Goal: Feedback & Contribution: Leave review/rating

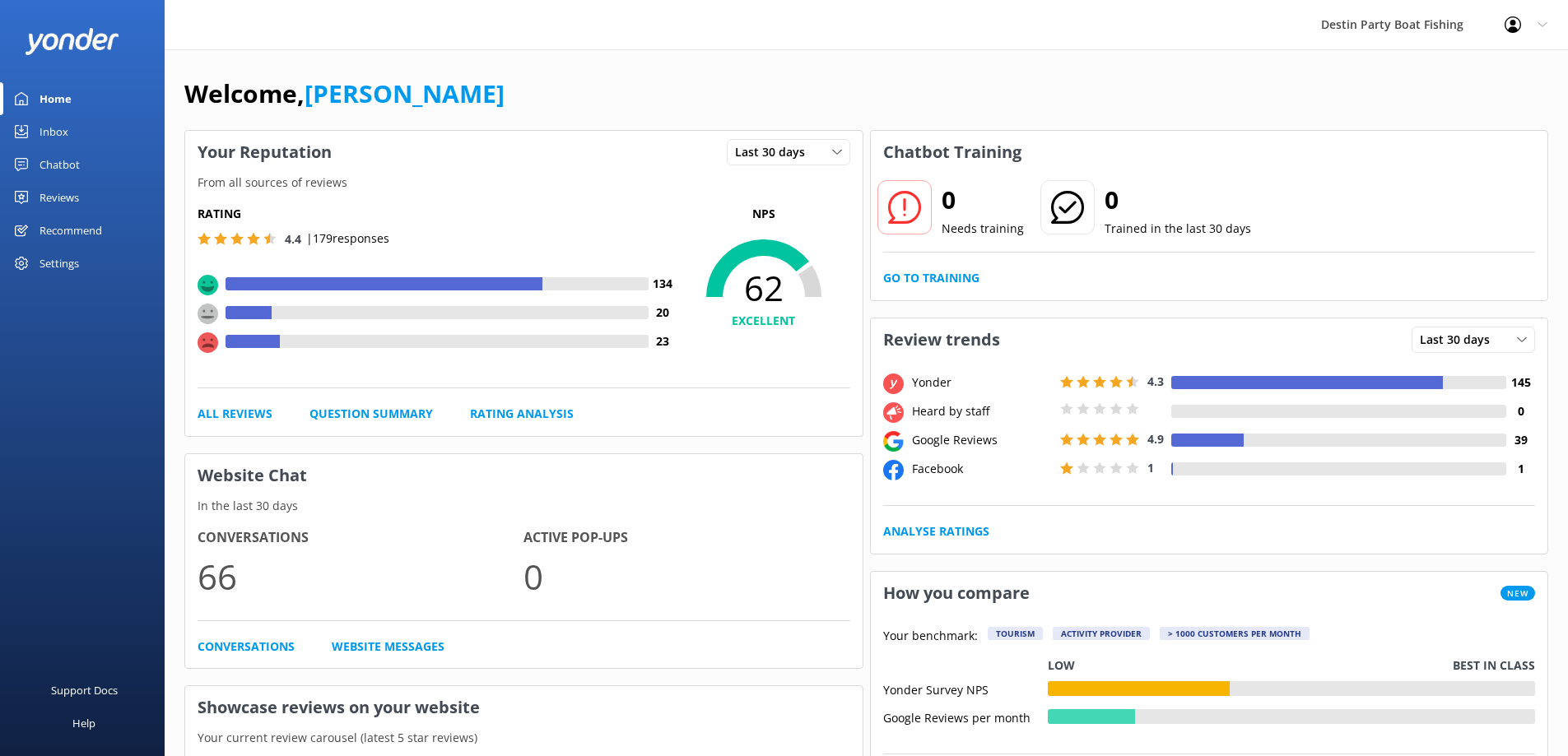
click at [66, 138] on div "Inbox" at bounding box center [54, 132] width 29 height 33
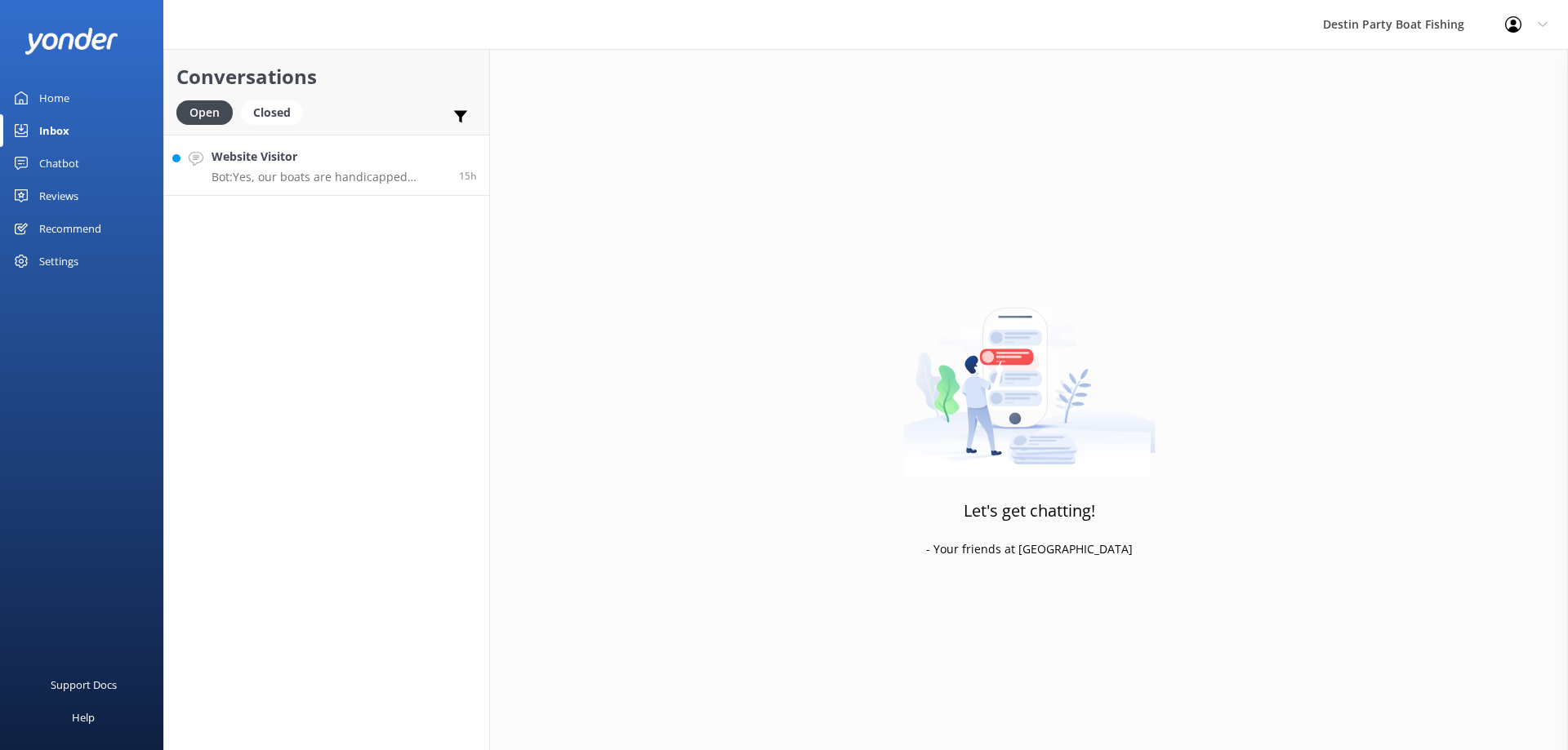
click at [313, 183] on p "Bot: Yes, our boats are handicapped accessible. We will do everything possible …" at bounding box center [329, 177] width 235 height 15
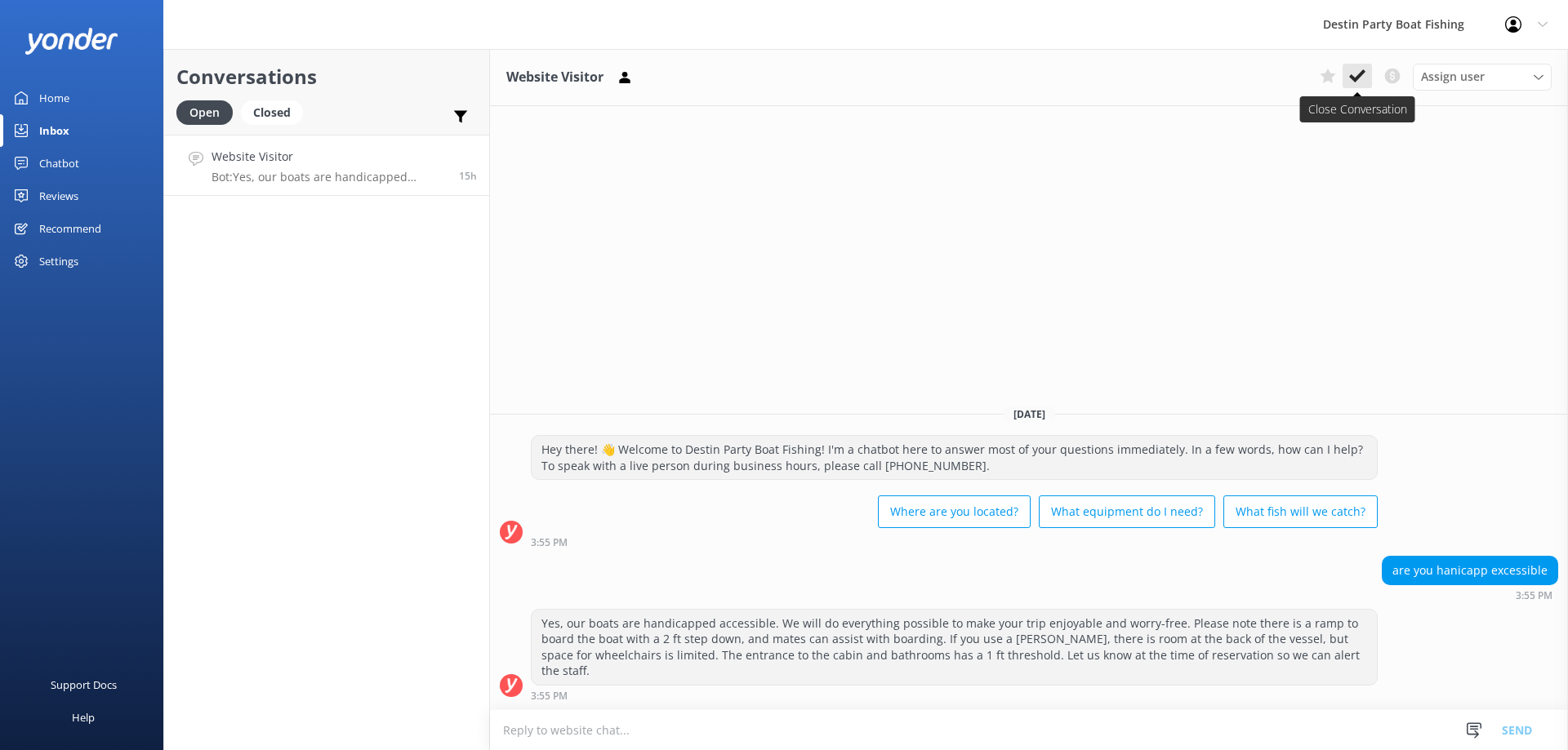
click at [1351, 85] on button at bounding box center [1357, 75] width 29 height 25
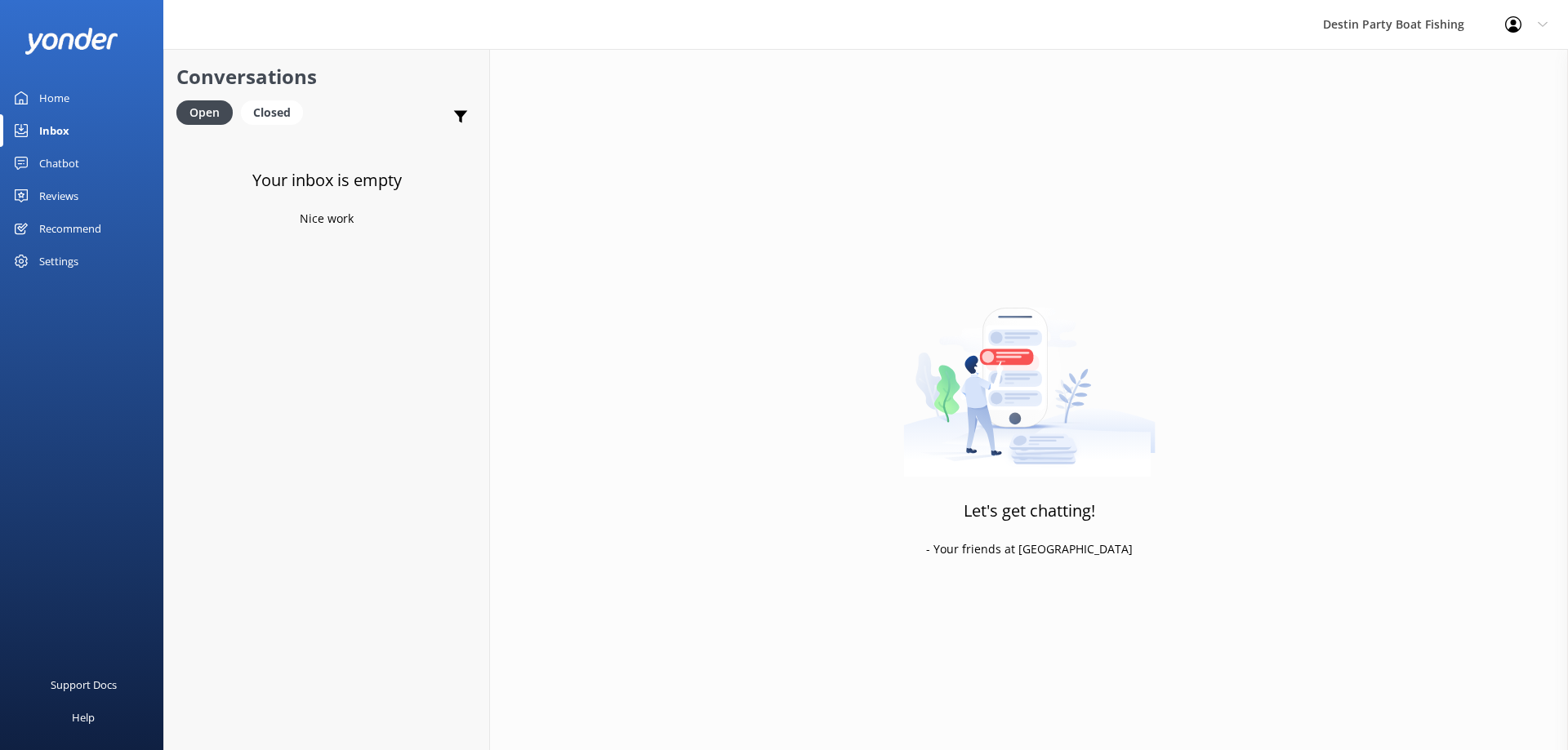
click at [51, 200] on div "Reviews" at bounding box center [59, 196] width 39 height 33
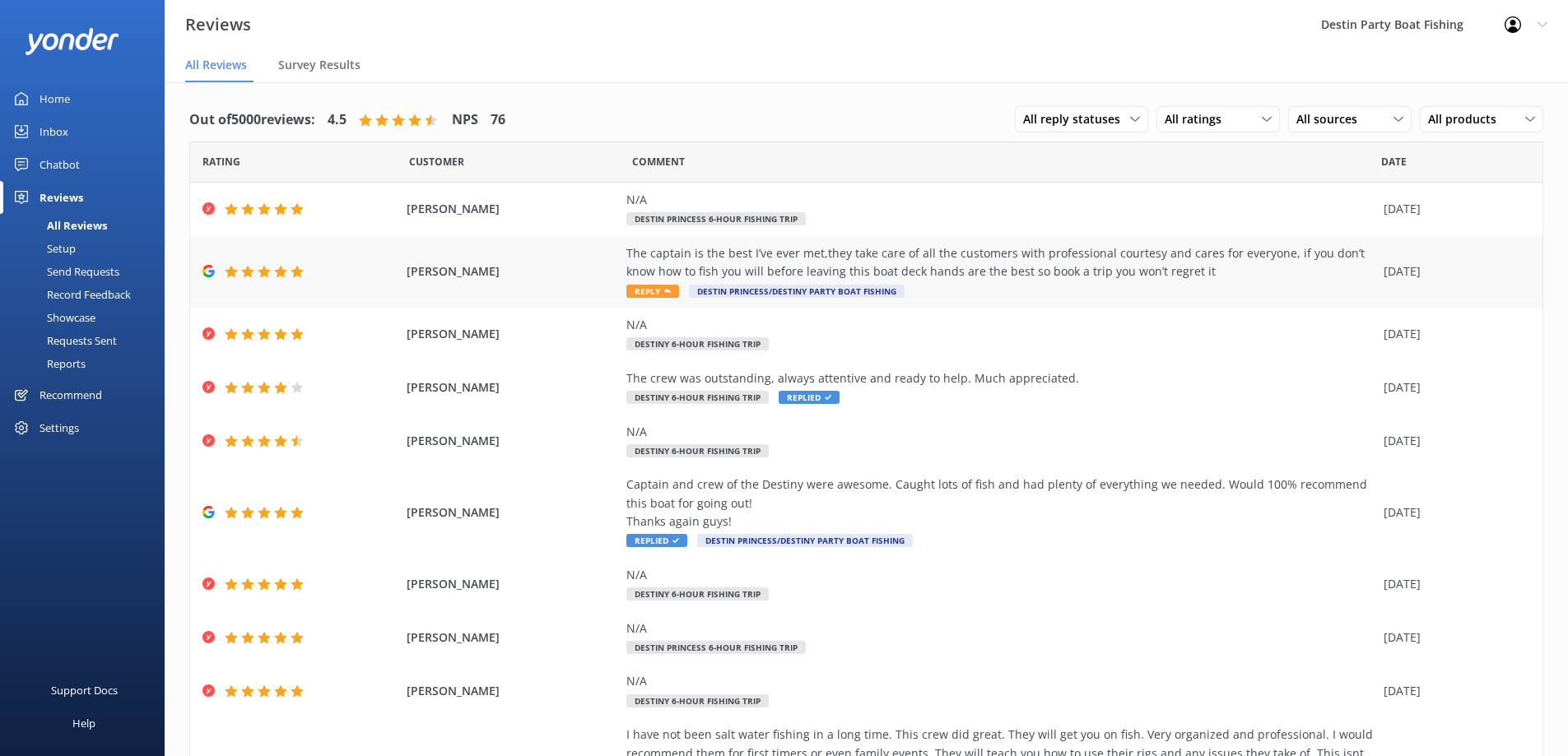
click at [648, 292] on span "Reply" at bounding box center [653, 291] width 53 height 13
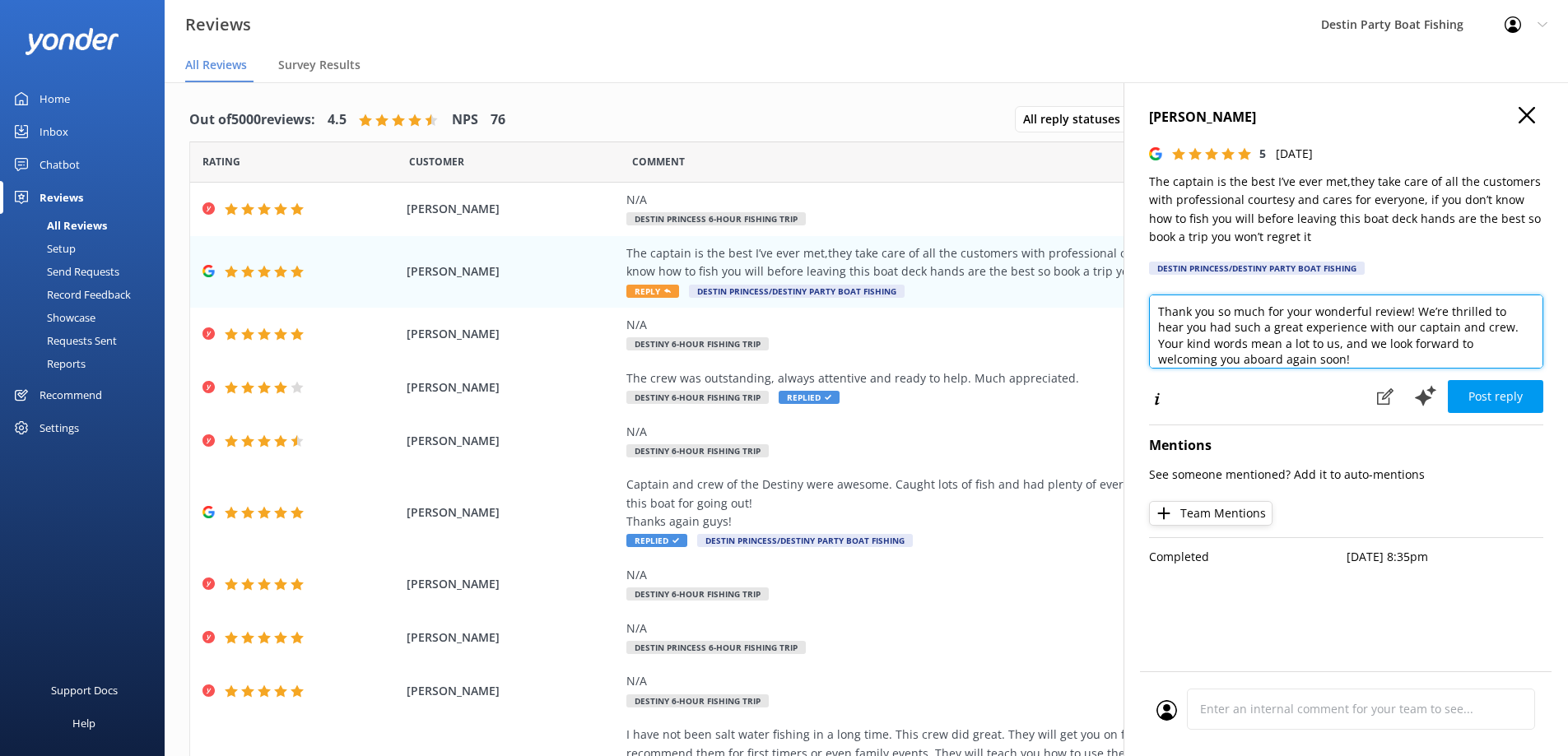
click at [1159, 312] on textarea "Thank you so much for your wonderful review! We’re thrilled to hear you had suc…" at bounding box center [1347, 331] width 394 height 74
click at [1402, 328] on textarea "[PERSON_NAME], Thank you so much for your wonderful review! We’re thrilled to h…" at bounding box center [1347, 331] width 394 height 74
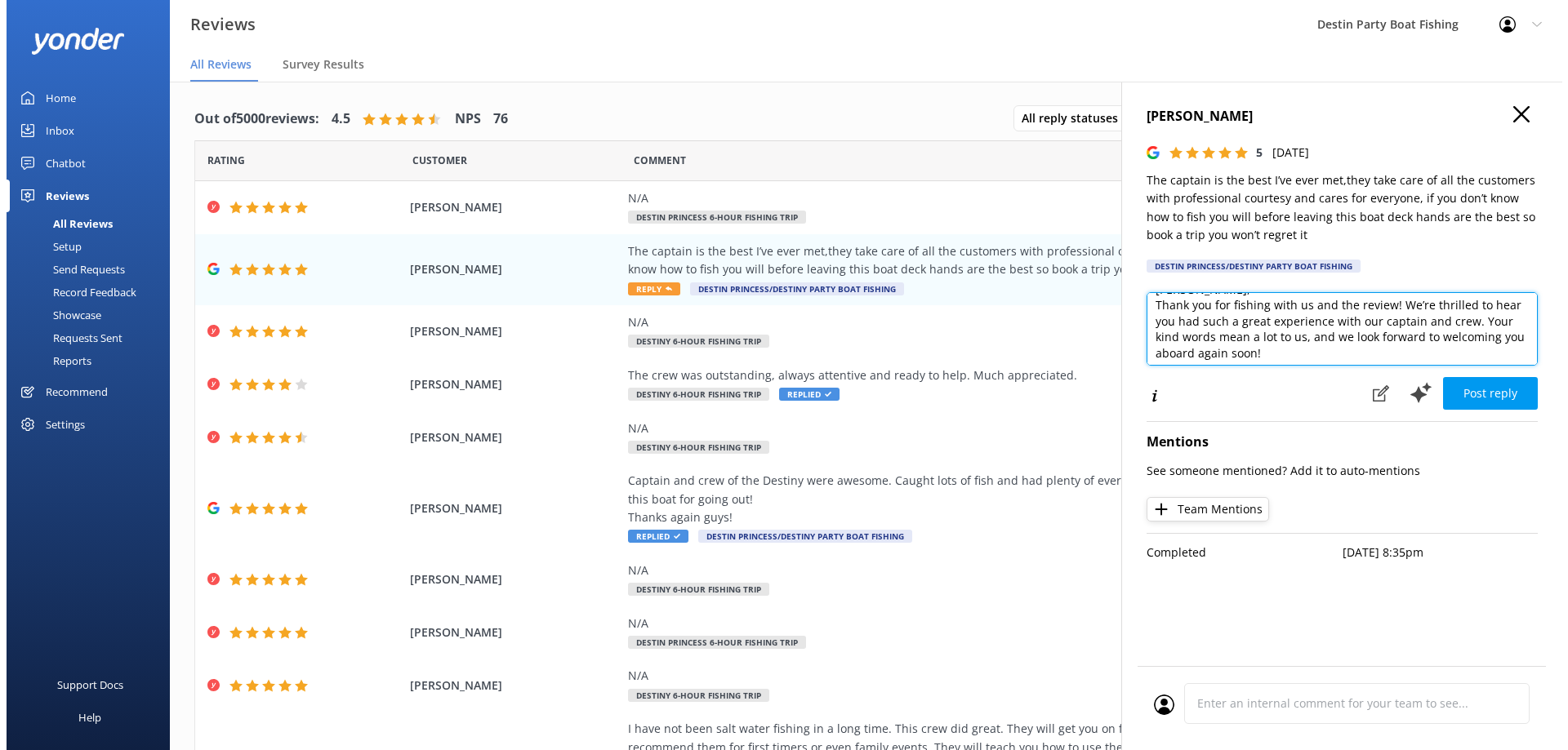
scroll to position [25, 0]
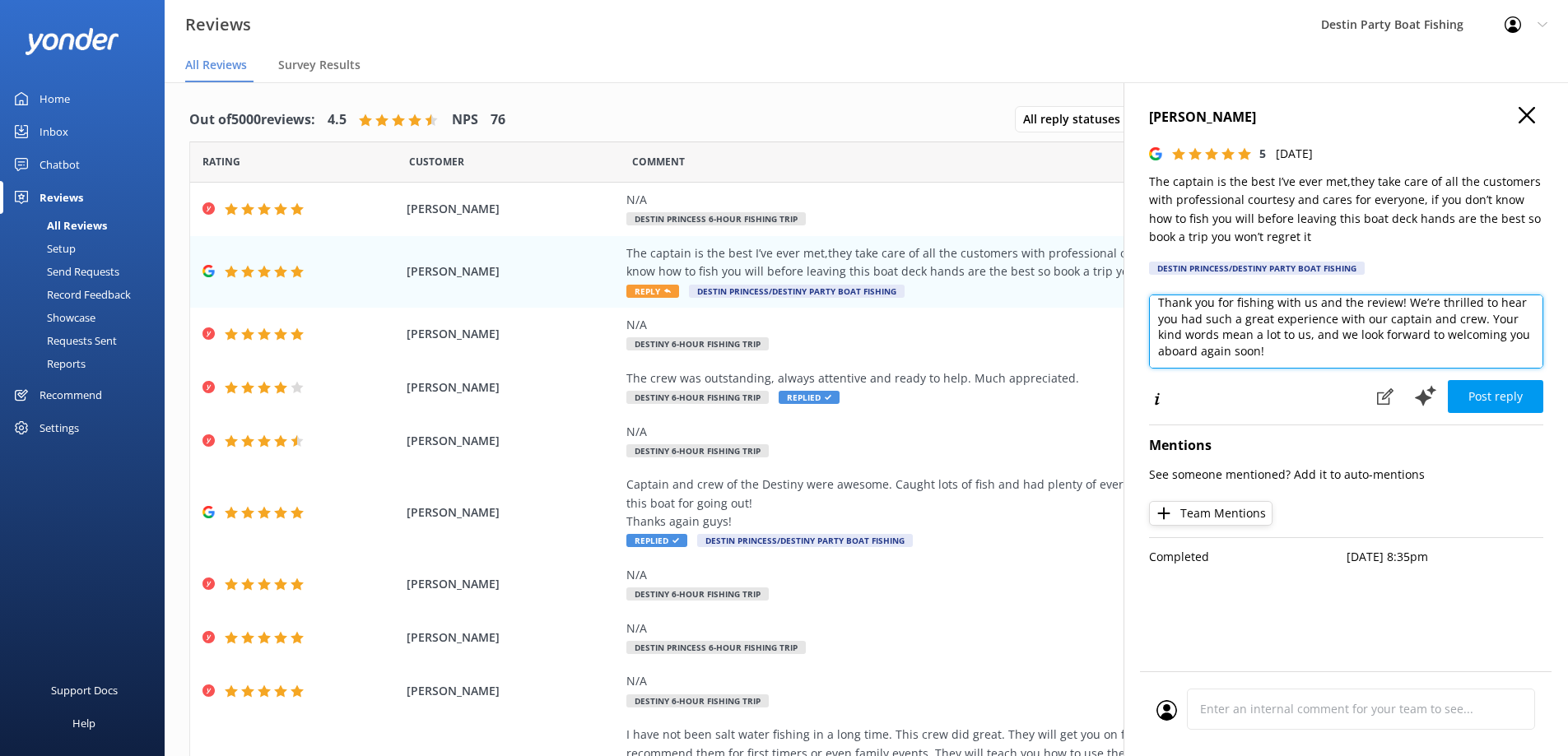
click at [1487, 342] on textarea "[PERSON_NAME], Thank you for fishing with us and the review! We’re thrilled to …" at bounding box center [1347, 331] width 394 height 74
click at [1469, 351] on textarea "[PERSON_NAME], Thank you for fishing with us and the review! We’re thrilled to …" at bounding box center [1347, 331] width 394 height 74
type textarea "[PERSON_NAME], Thank you for fishing with us and the review! We’re thrilled to …"
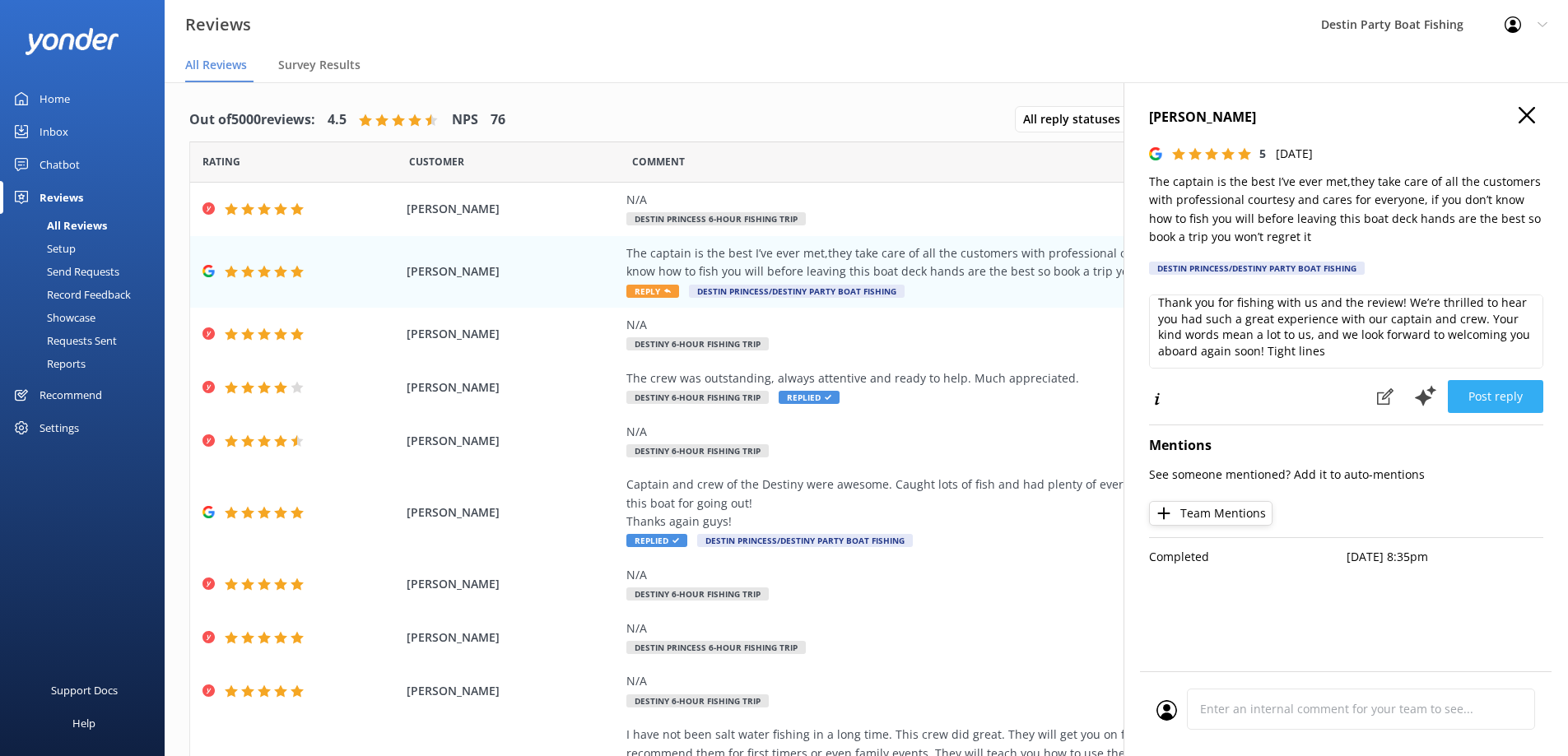
click at [1471, 385] on button "Post reply" at bounding box center [1496, 397] width 95 height 33
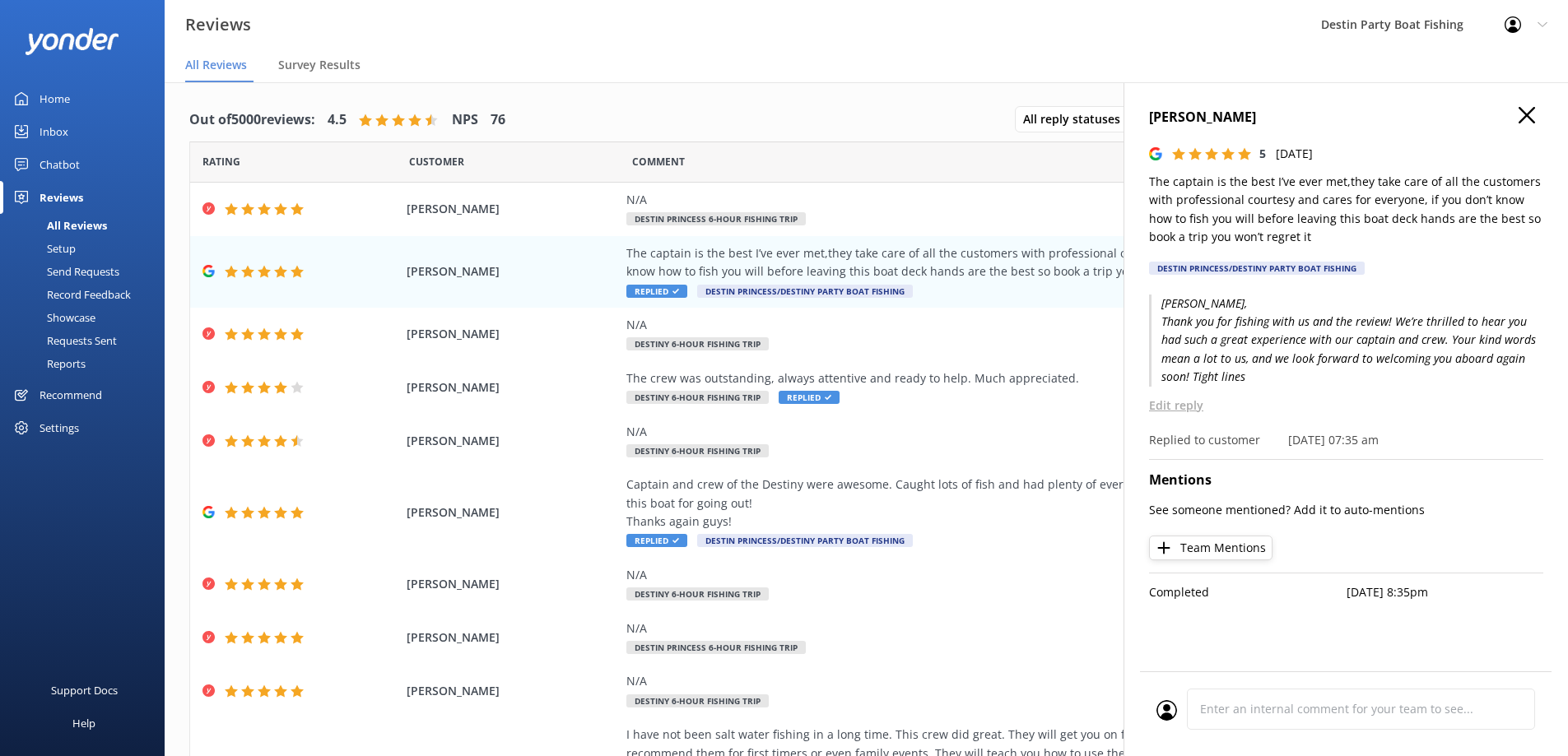
click at [1536, 120] on h4 "[PERSON_NAME]" at bounding box center [1347, 118] width 394 height 21
click at [1512, 123] on h4 "[PERSON_NAME]" at bounding box center [1347, 118] width 394 height 21
click at [1523, 116] on icon "button" at bounding box center [1527, 116] width 17 height 17
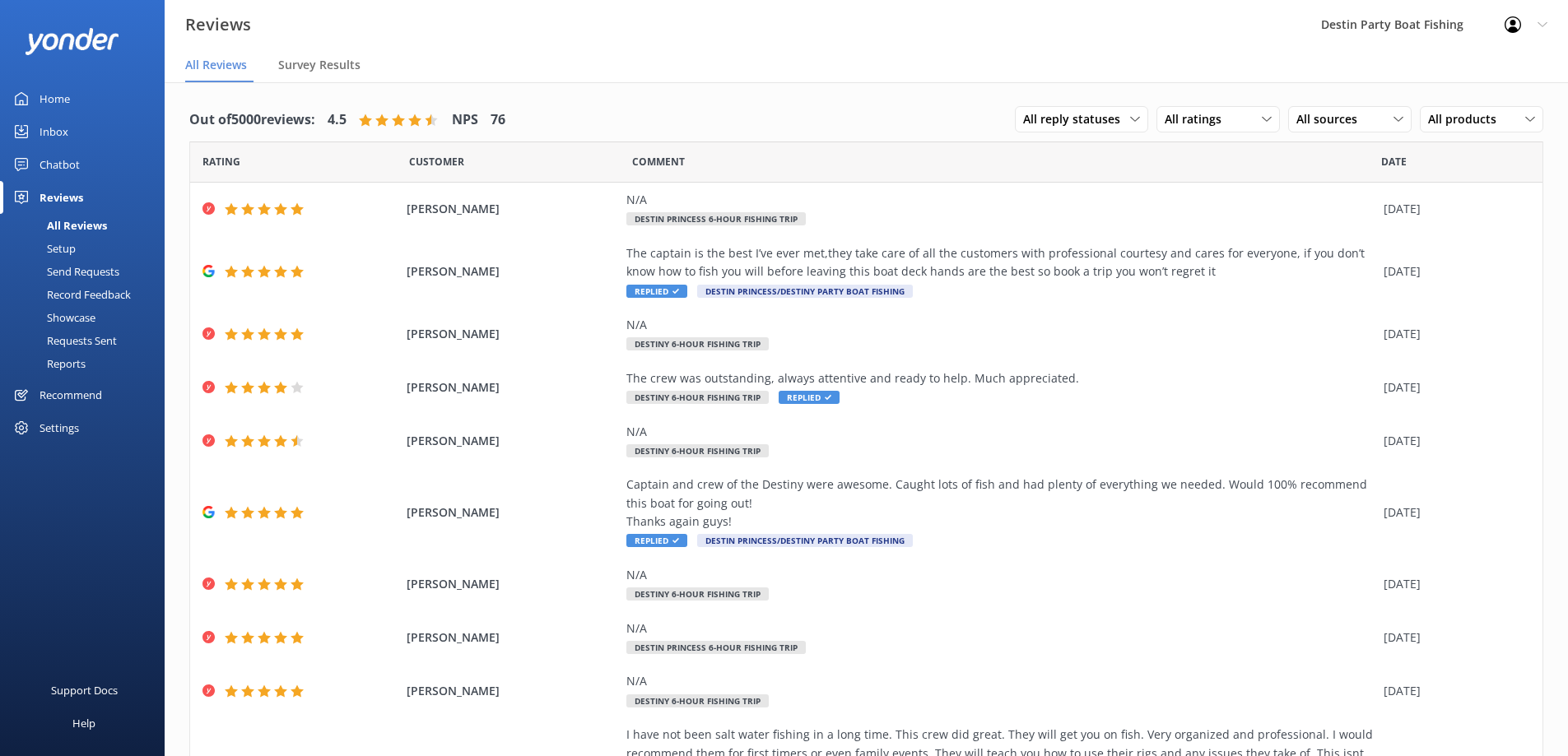
click at [48, 128] on div "Inbox" at bounding box center [54, 132] width 29 height 33
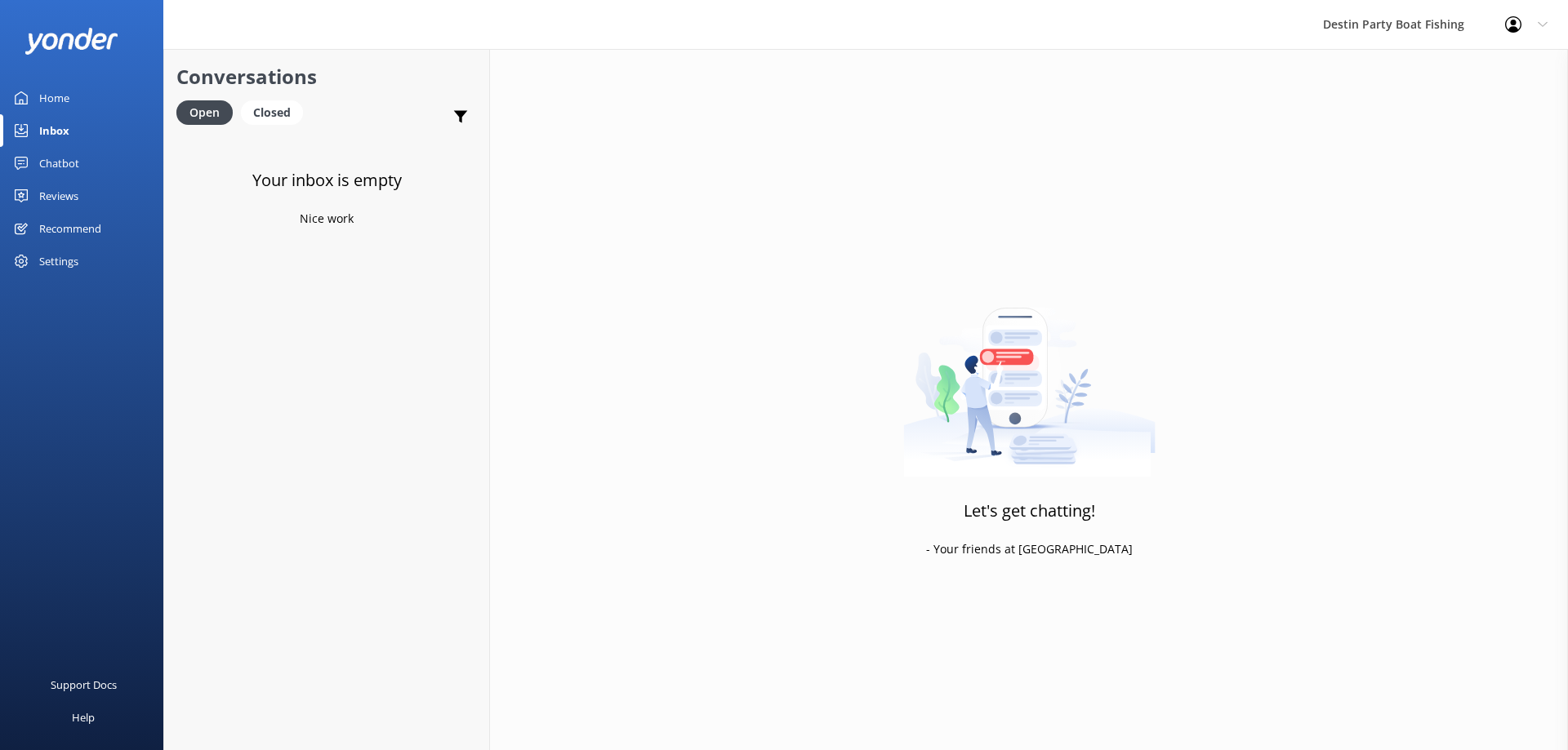
click at [84, 198] on link "Reviews" at bounding box center [82, 196] width 163 height 33
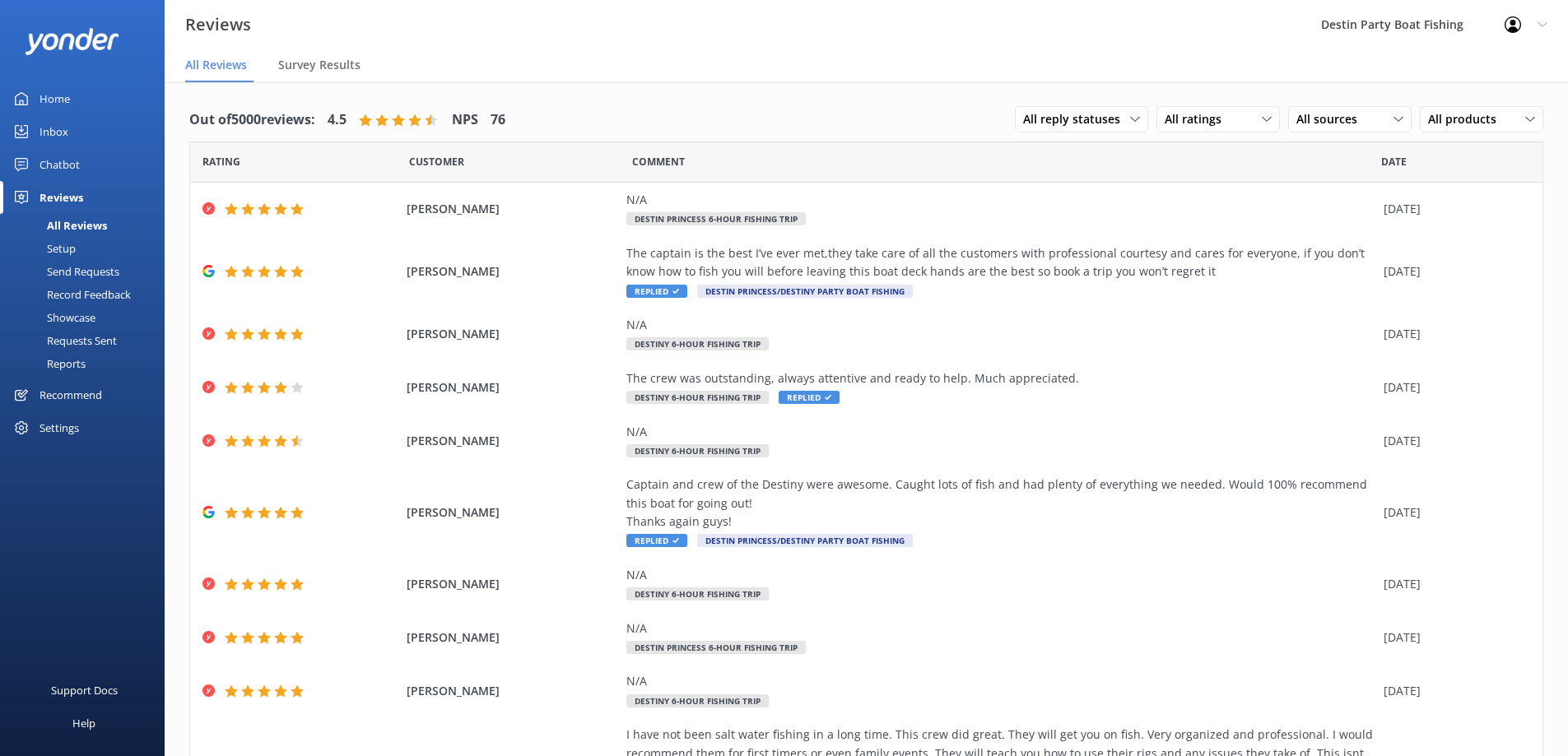
click at [63, 130] on div "Inbox" at bounding box center [54, 132] width 29 height 33
